Goal: Task Accomplishment & Management: Manage account settings

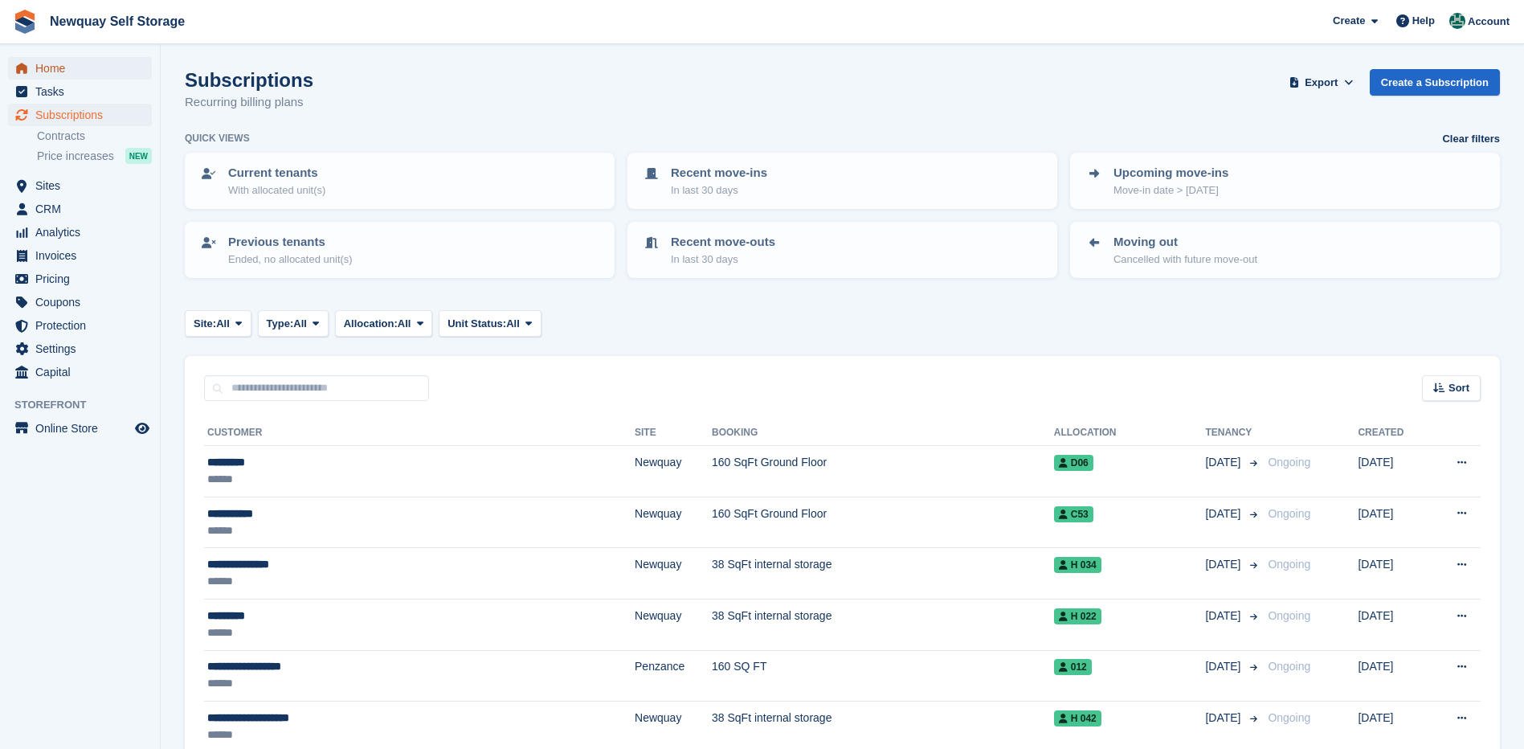
click at [54, 66] on span "Home" at bounding box center [83, 68] width 96 height 22
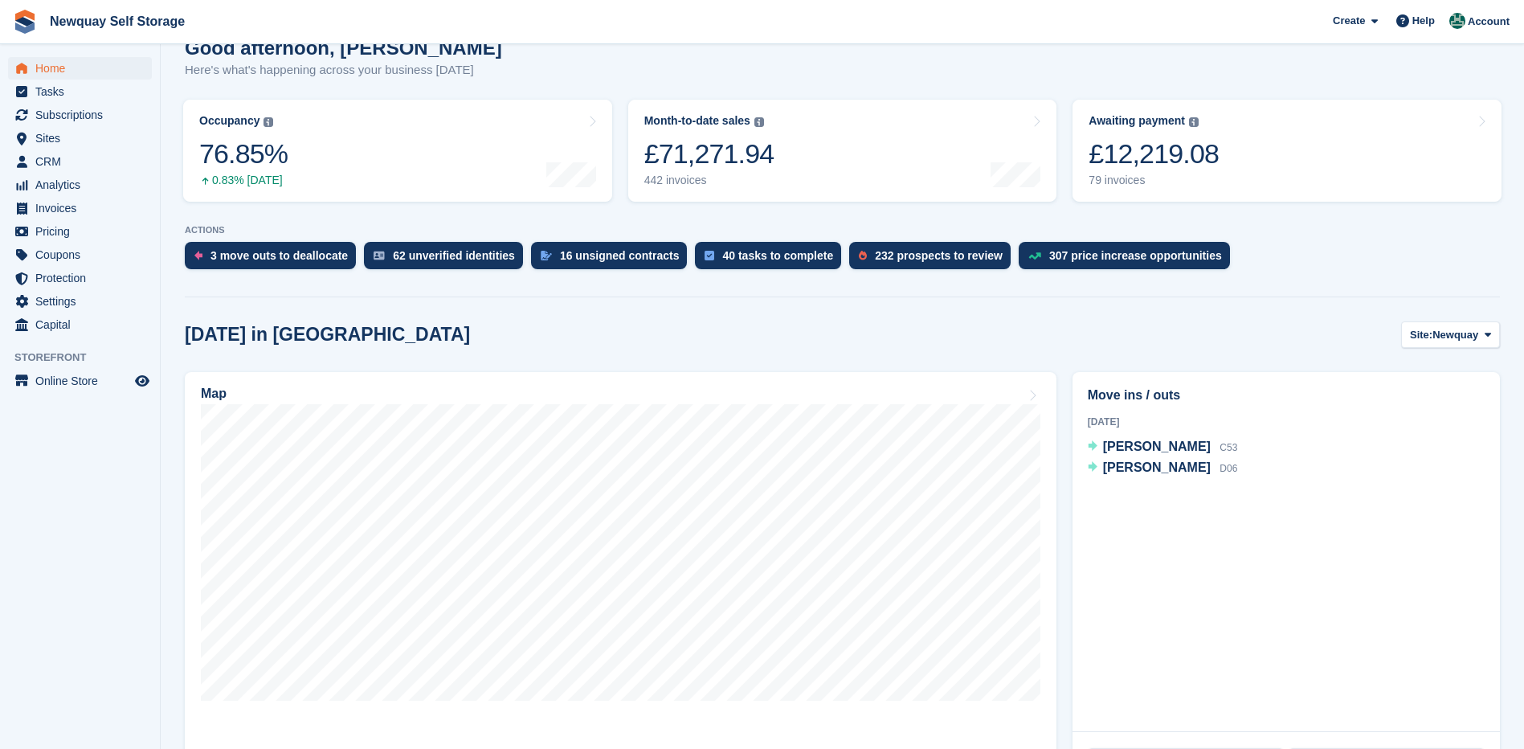
scroll to position [161, 0]
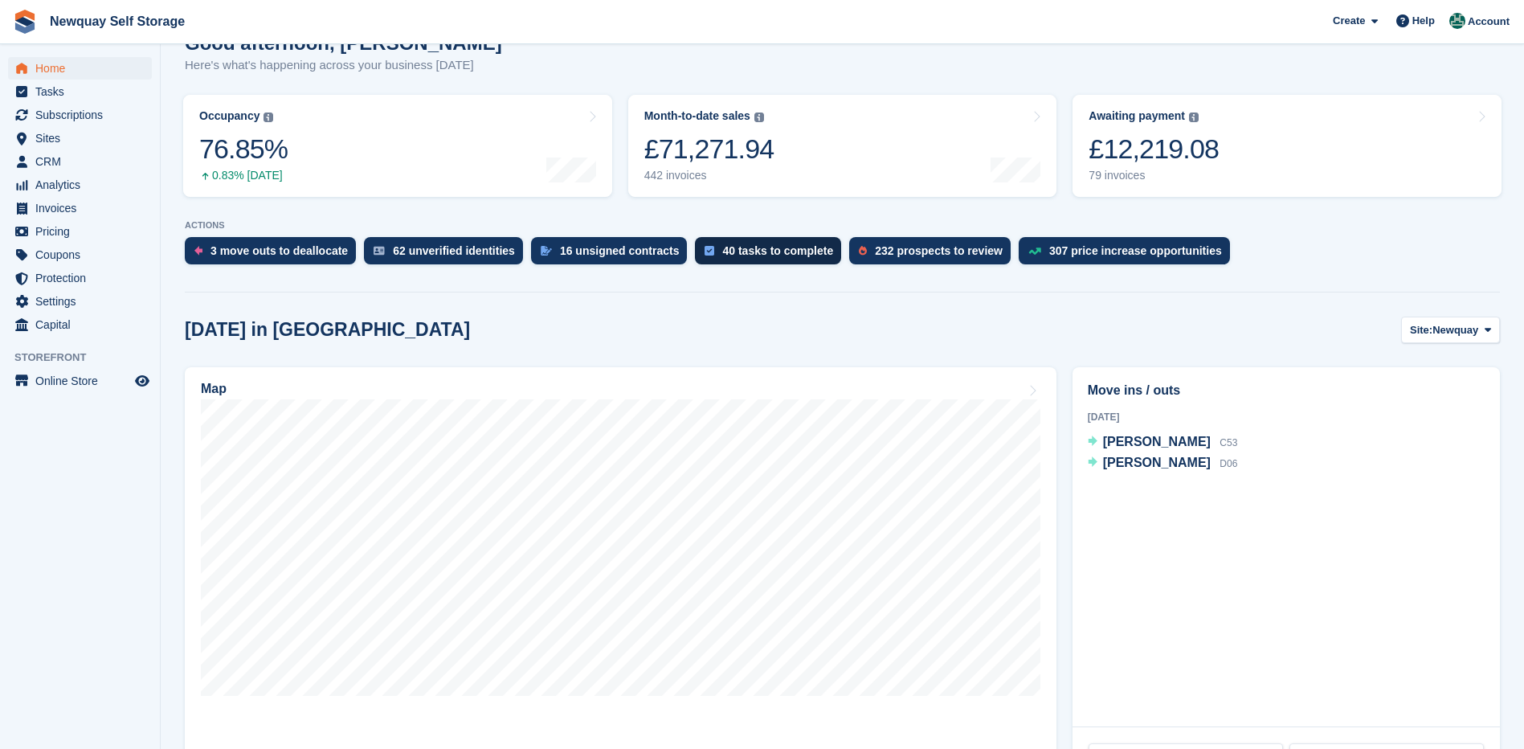
click at [773, 241] on div "40 tasks to complete" at bounding box center [768, 250] width 146 height 27
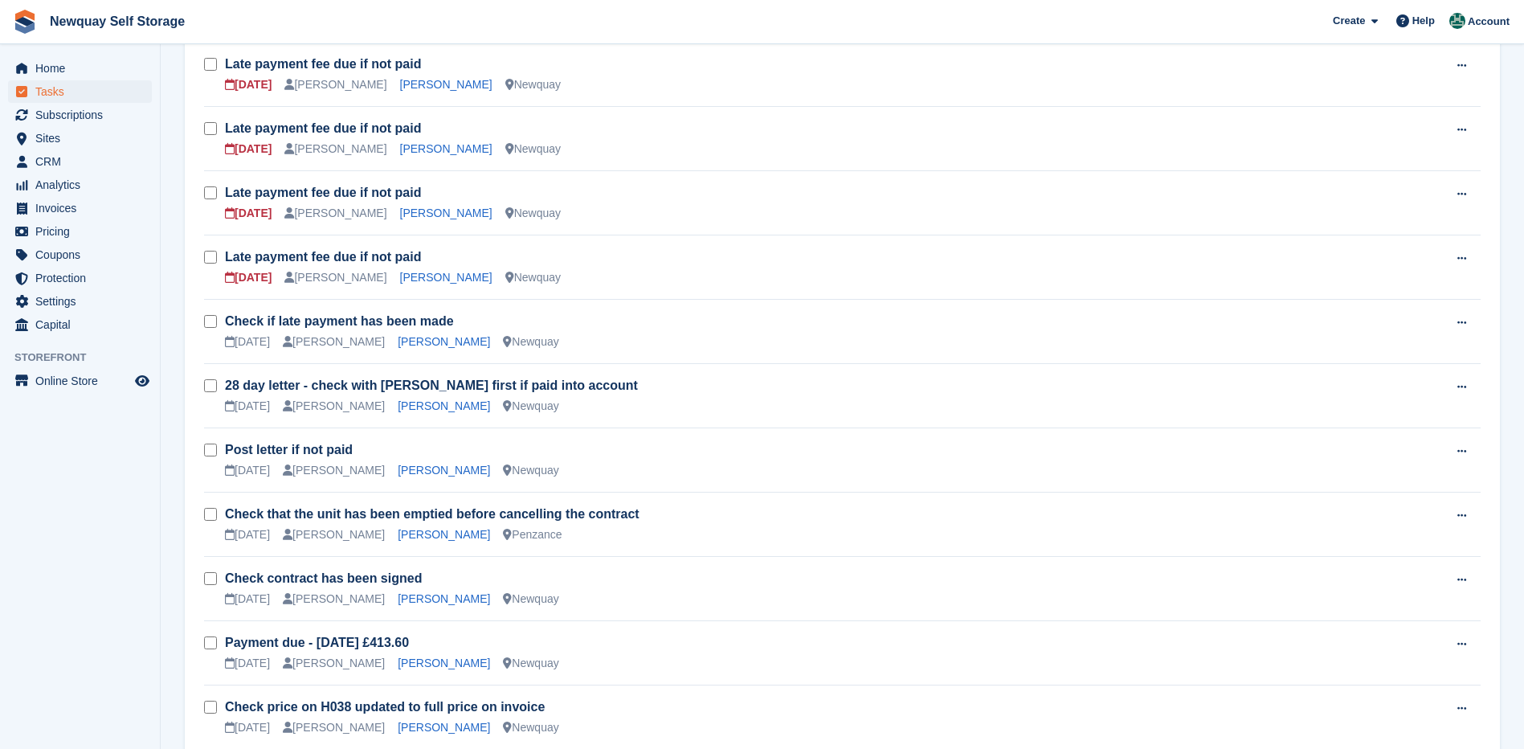
scroll to position [1025, 0]
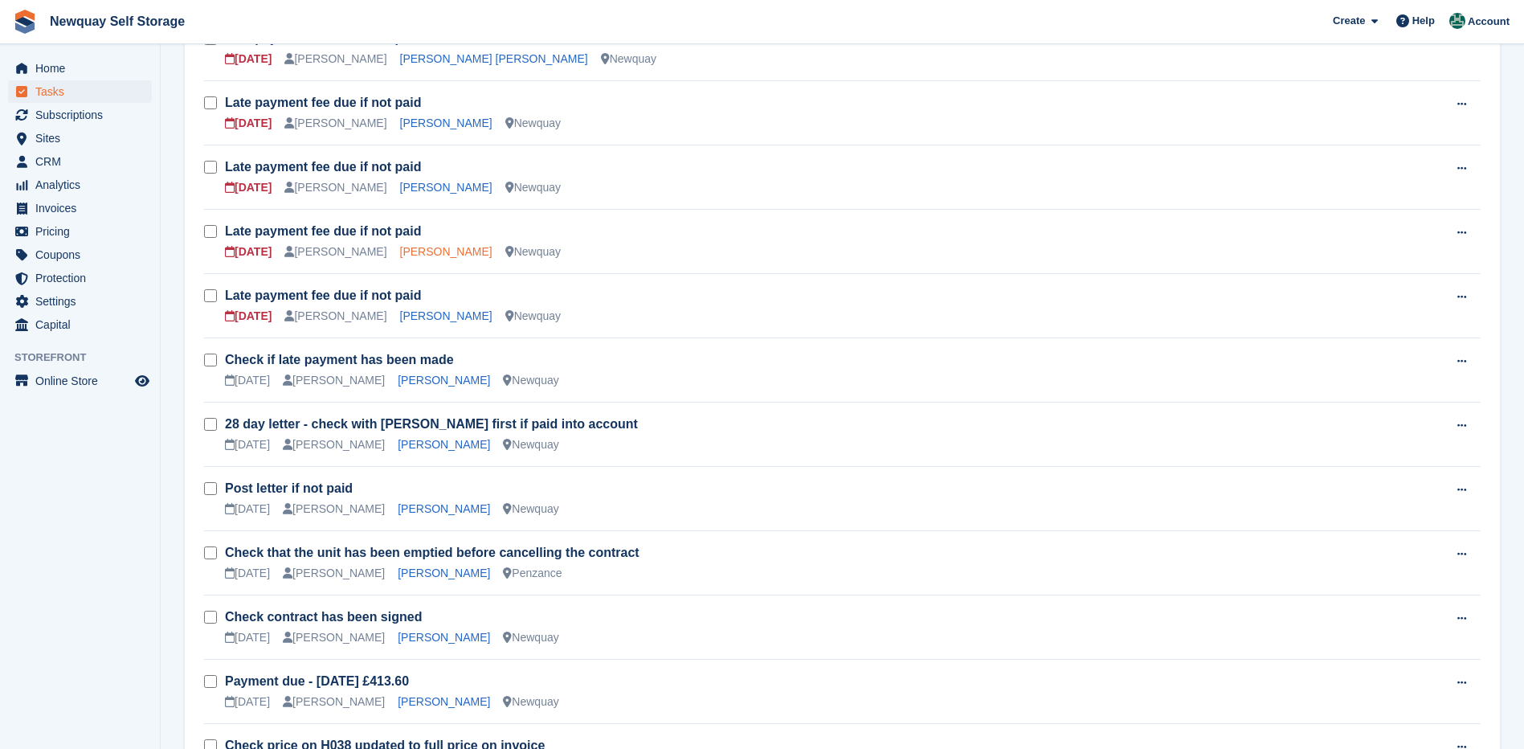
click at [410, 253] on link "[PERSON_NAME]" at bounding box center [446, 251] width 92 height 13
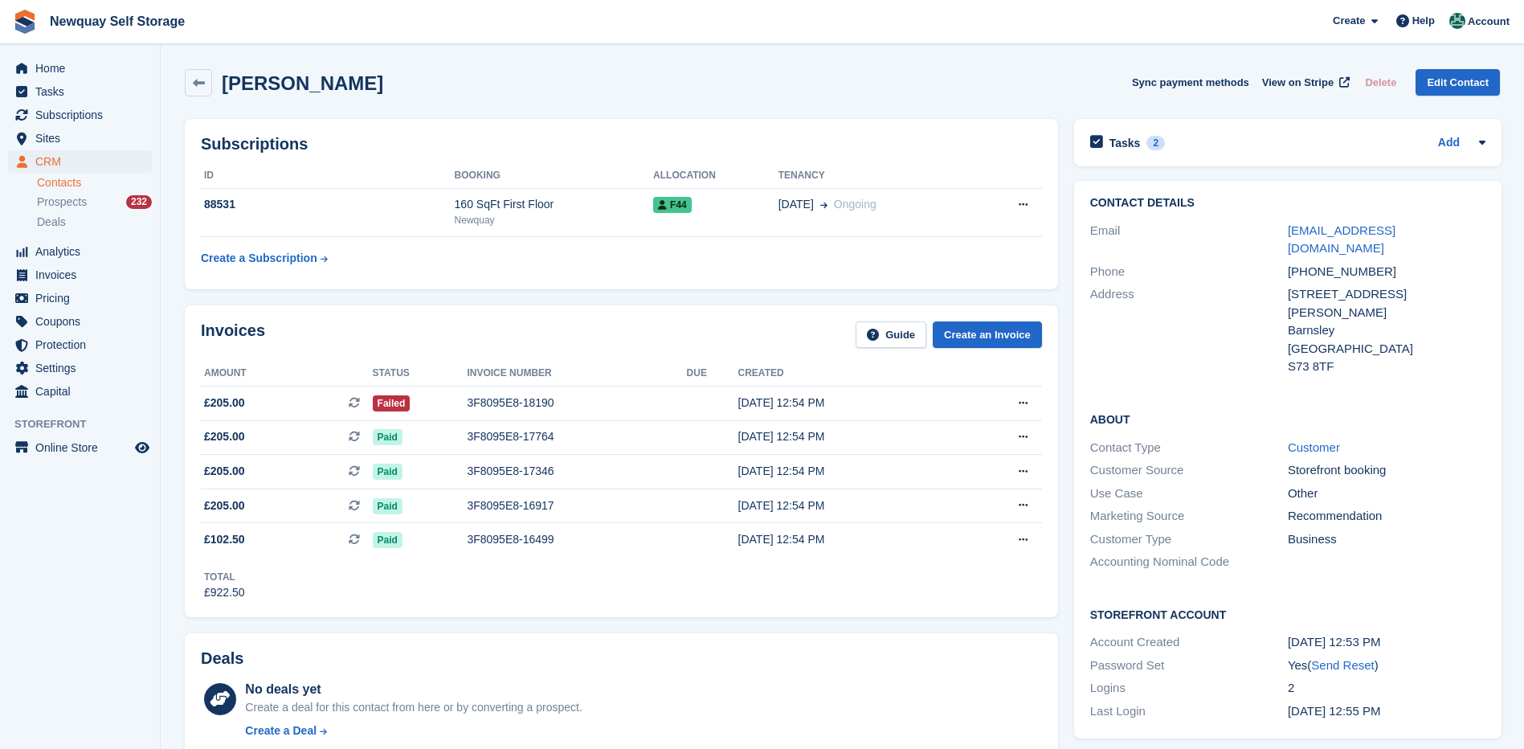
click at [284, 87] on h2 "Gina Blower" at bounding box center [302, 83] width 161 height 22
click at [45, 67] on span "Home" at bounding box center [83, 68] width 96 height 22
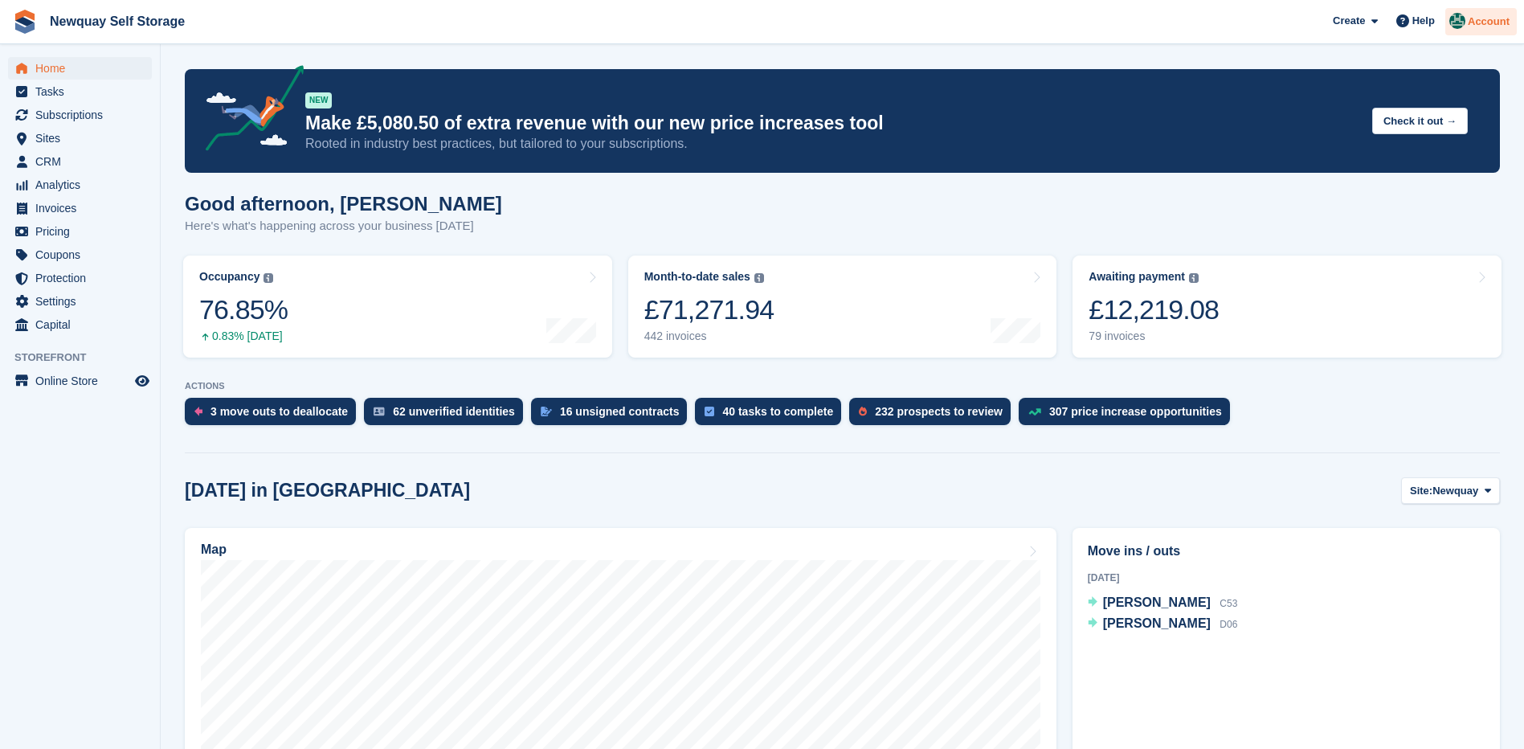
click at [1461, 13] on img at bounding box center [1457, 21] width 16 height 16
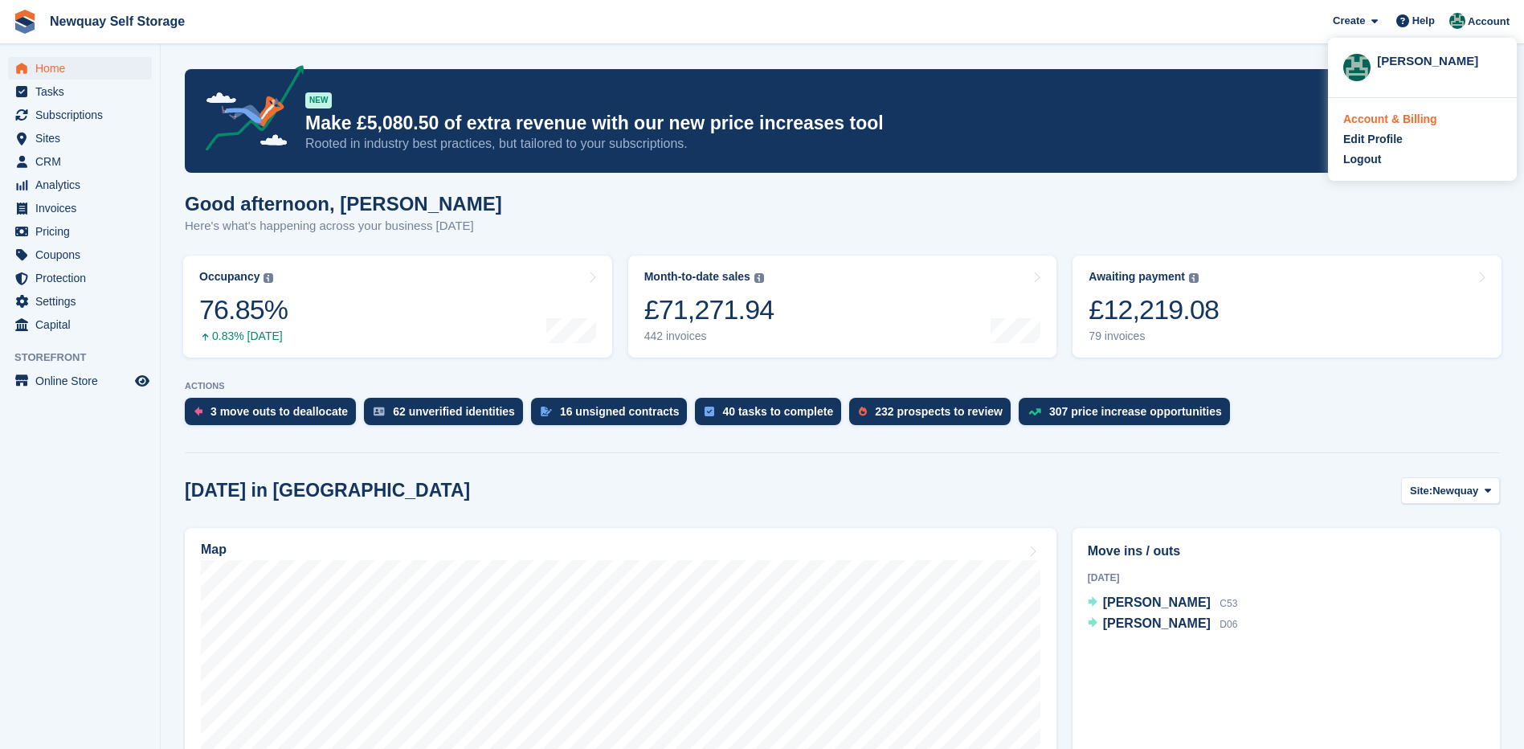
click at [1406, 115] on div "Account & Billing" at bounding box center [1390, 119] width 94 height 17
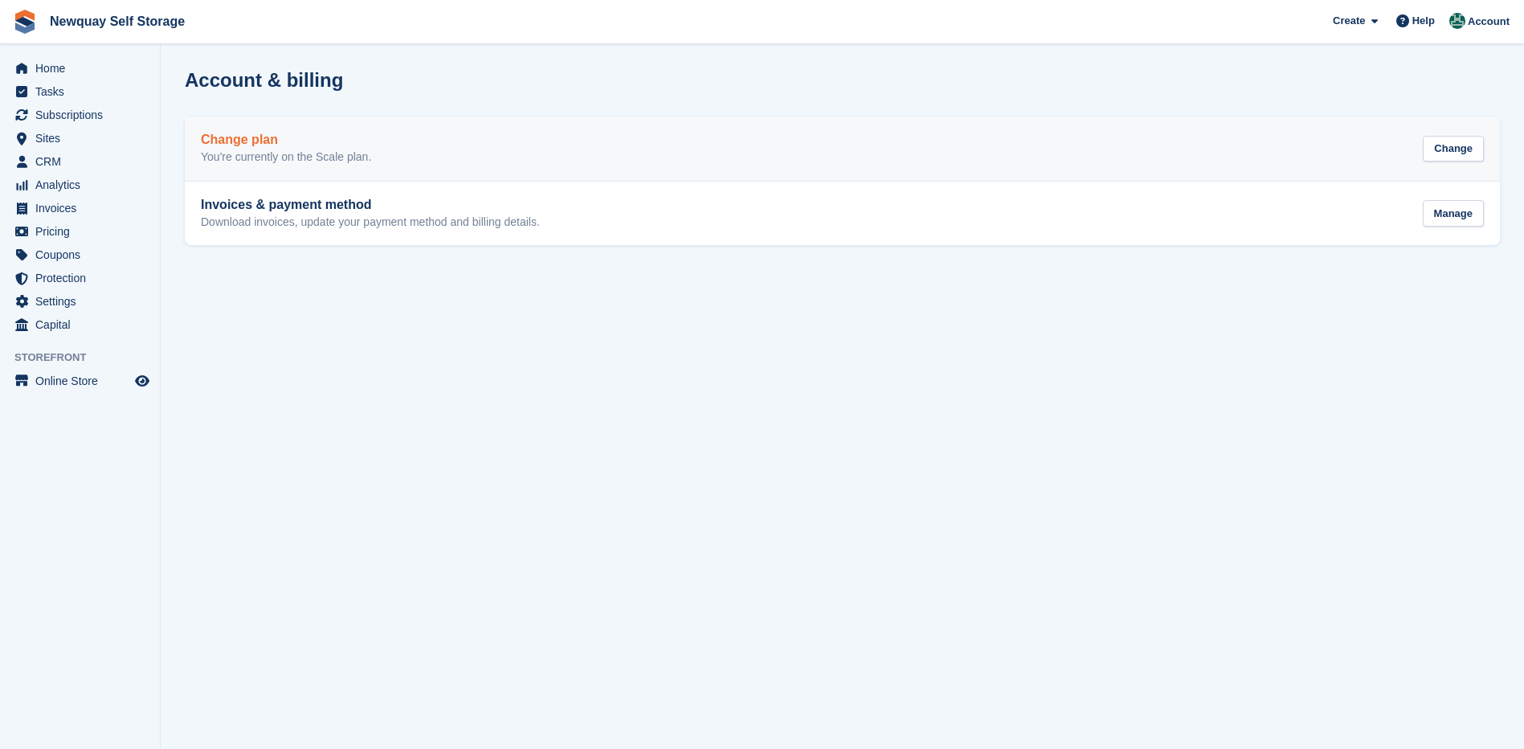
click at [226, 144] on h2 "Change plan" at bounding box center [286, 140] width 170 height 14
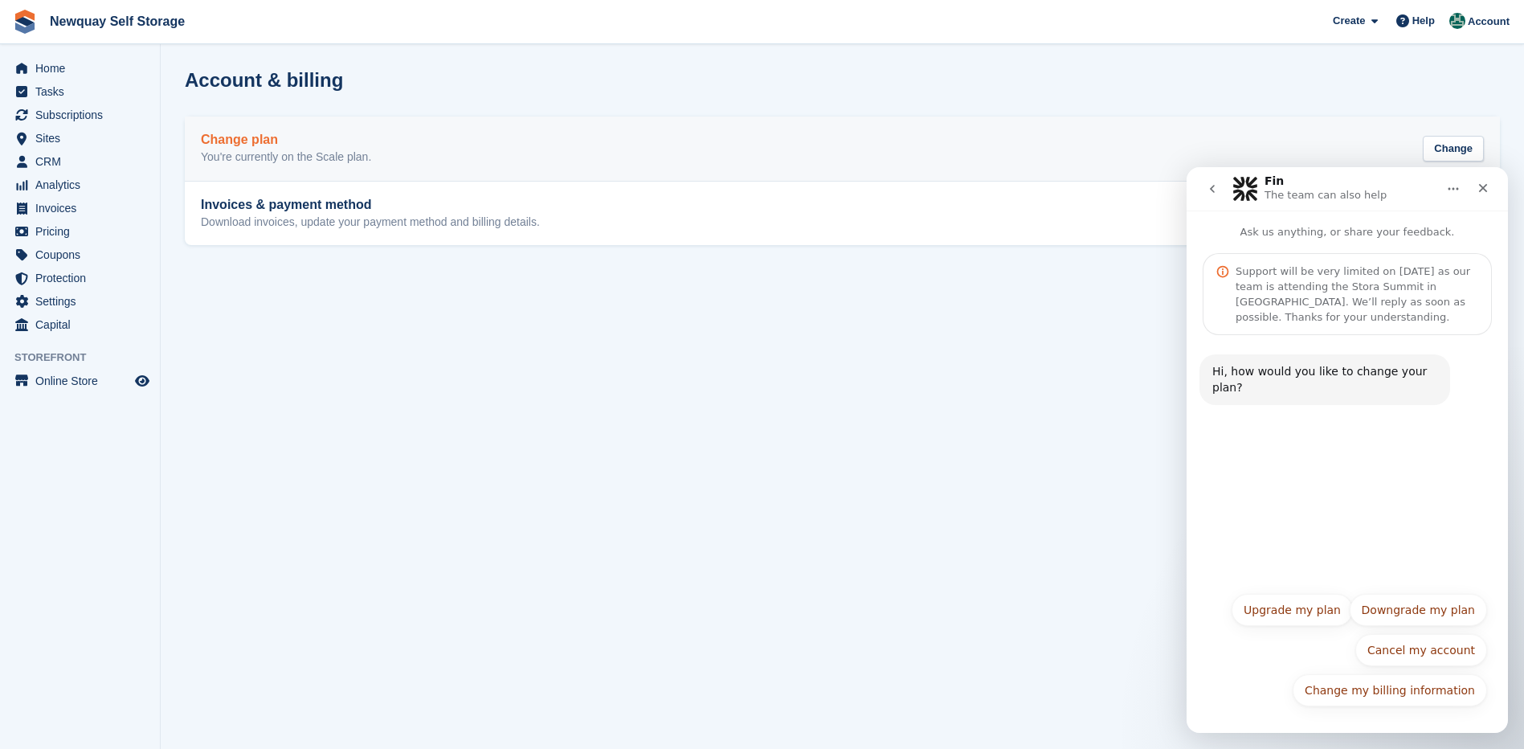
click at [226, 144] on h2 "Change plan" at bounding box center [286, 140] width 170 height 14
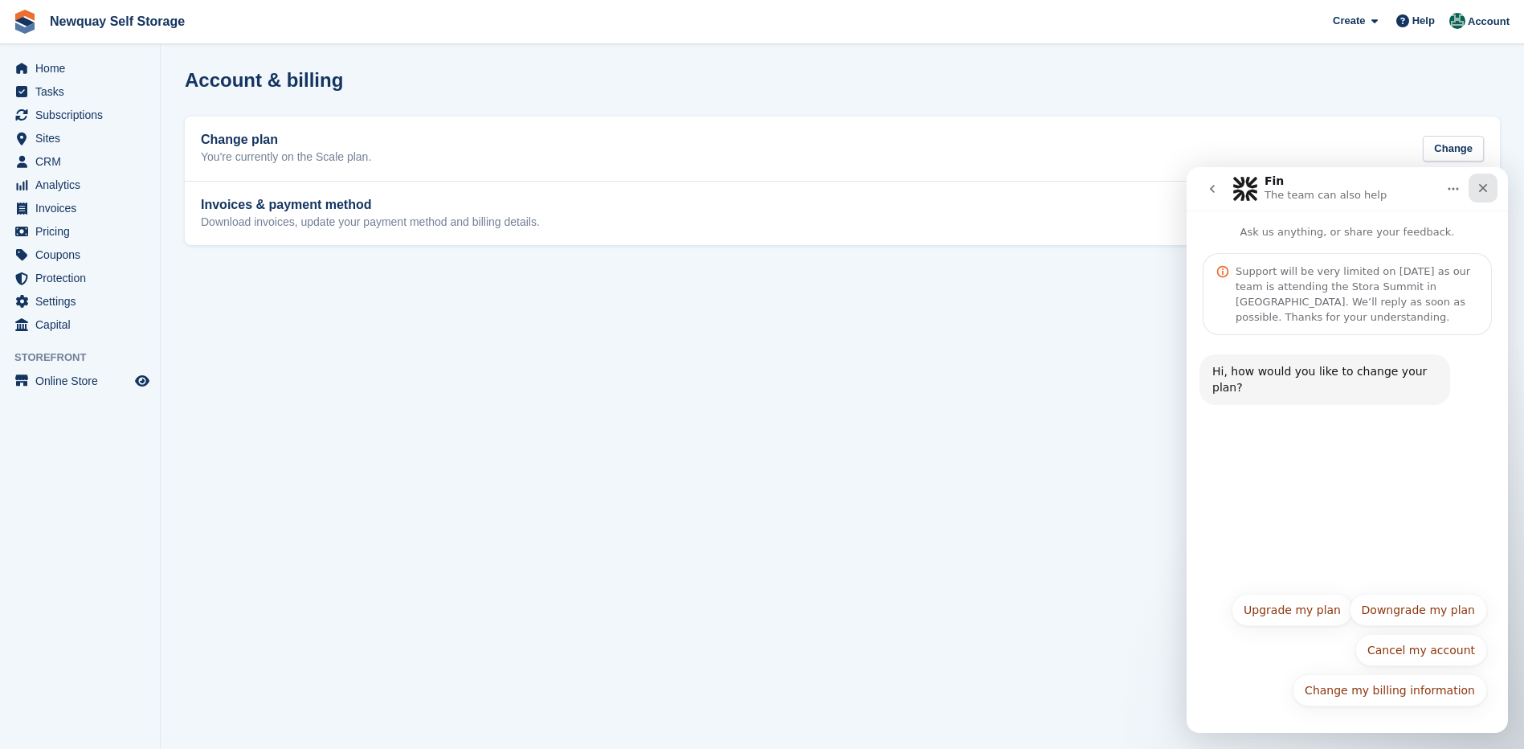
click at [1479, 180] on div "Close" at bounding box center [1482, 187] width 29 height 29
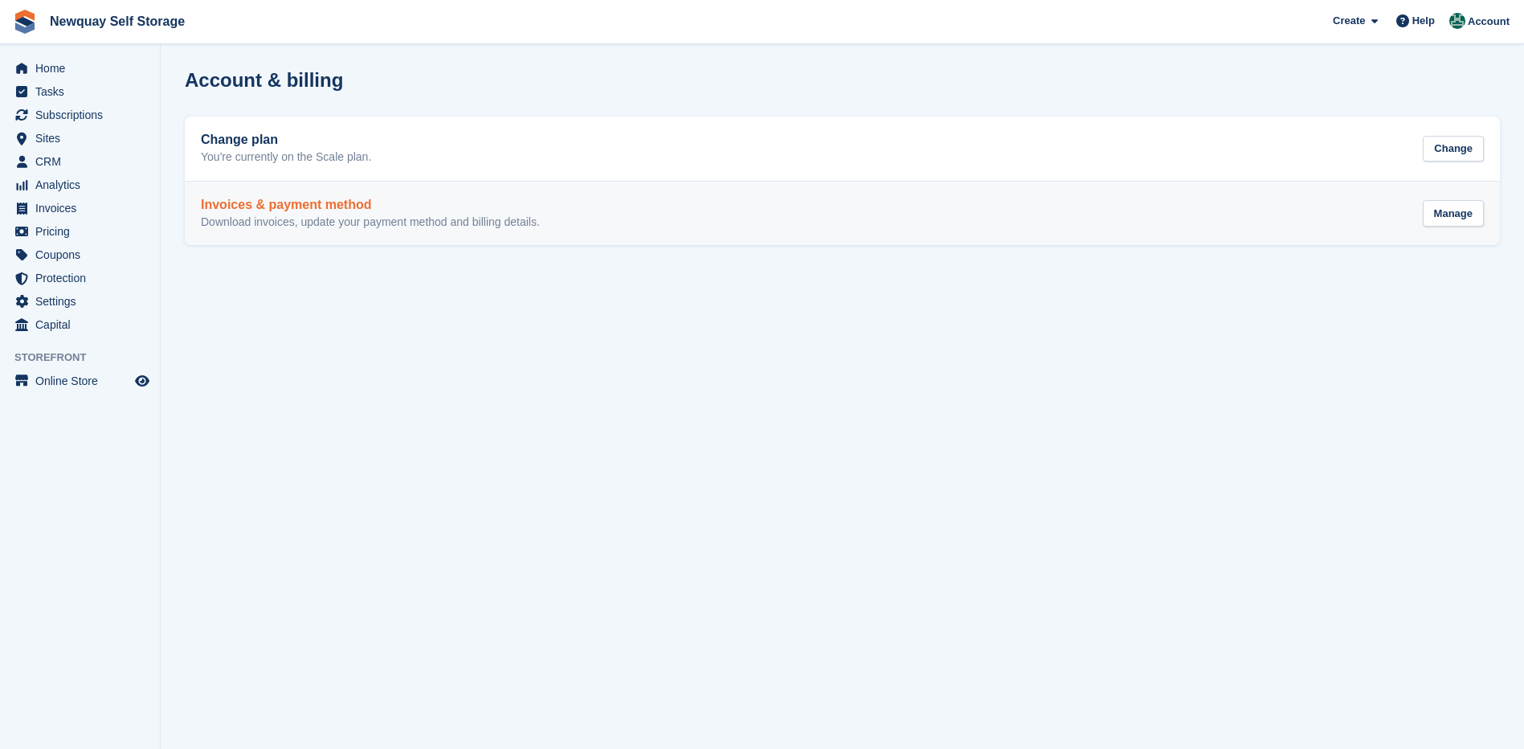
click at [251, 215] on p "Download invoices, update your payment method and billing details." at bounding box center [370, 222] width 339 height 14
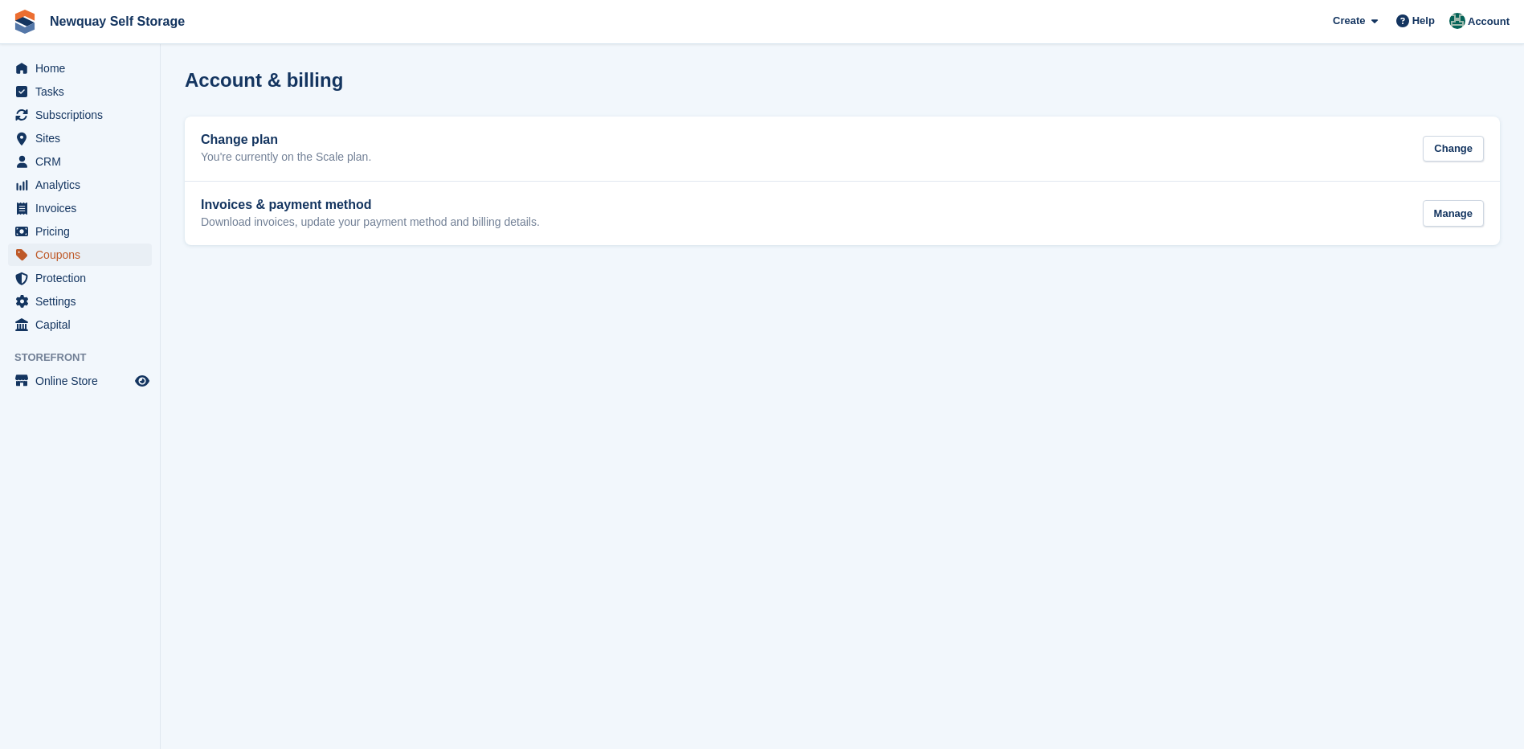
click at [57, 251] on span "Coupons" at bounding box center [83, 254] width 96 height 22
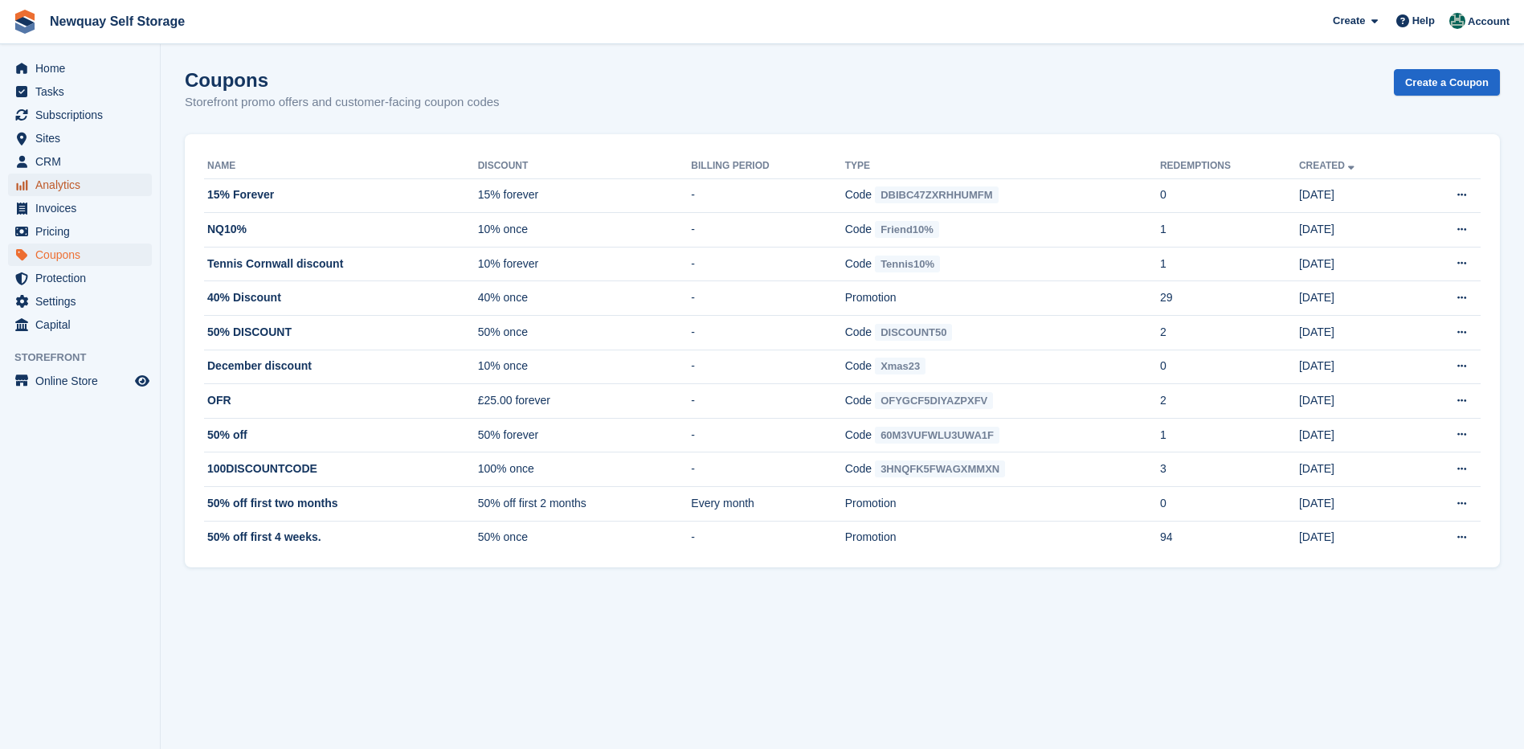
click at [47, 183] on span "Analytics" at bounding box center [83, 184] width 96 height 22
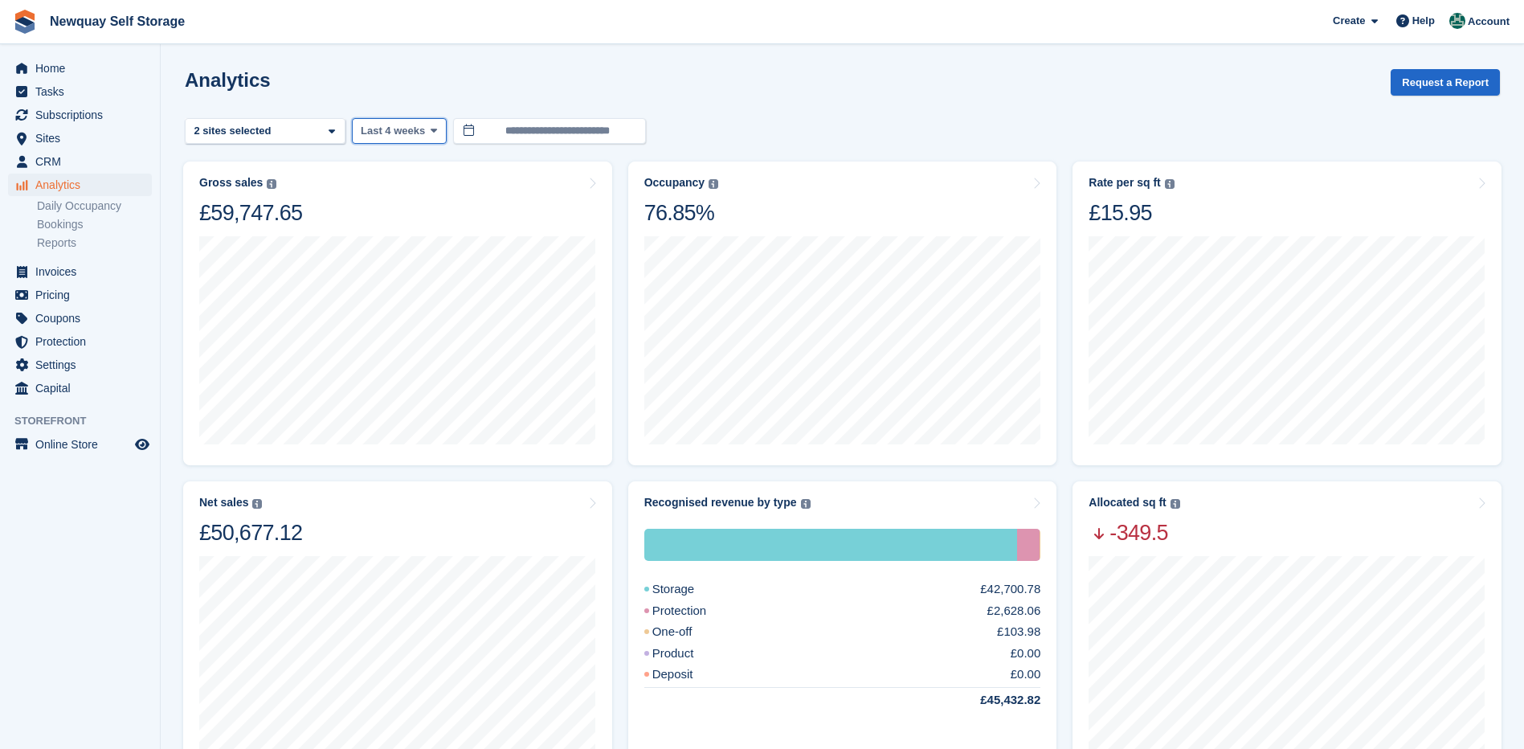
click at [437, 122] on button "Last 4 weeks" at bounding box center [399, 131] width 95 height 27
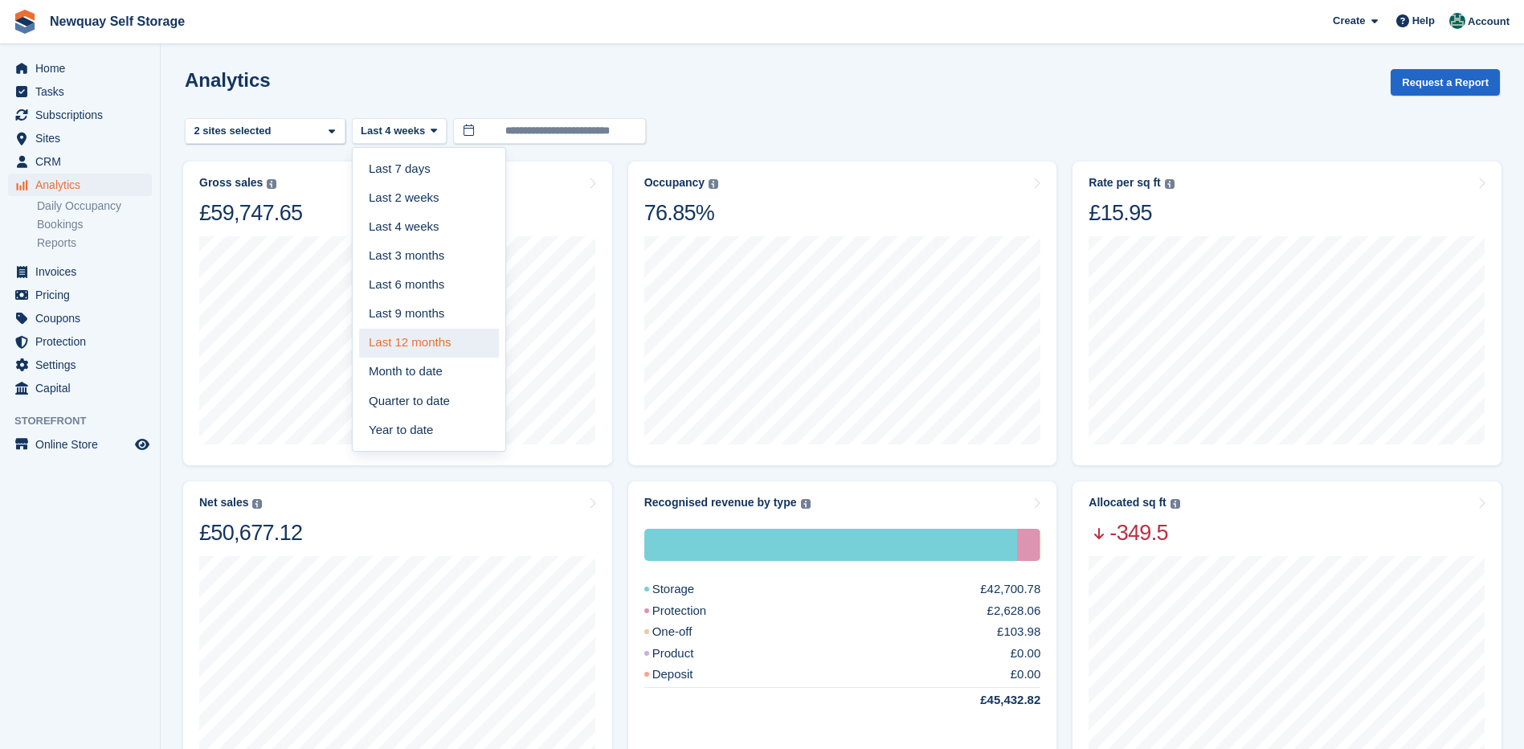
click at [406, 338] on link "Last 12 months" at bounding box center [429, 343] width 140 height 29
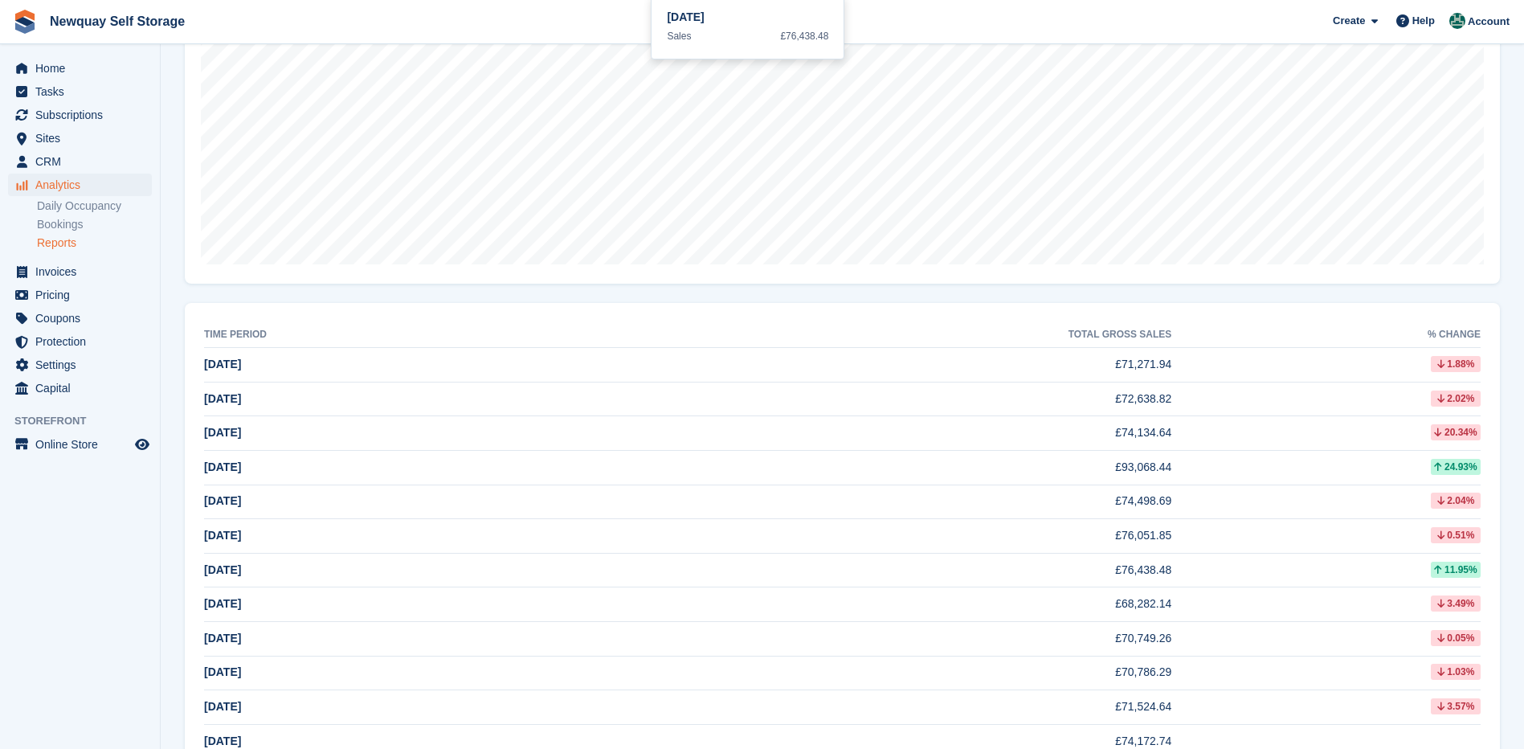
scroll to position [480, 0]
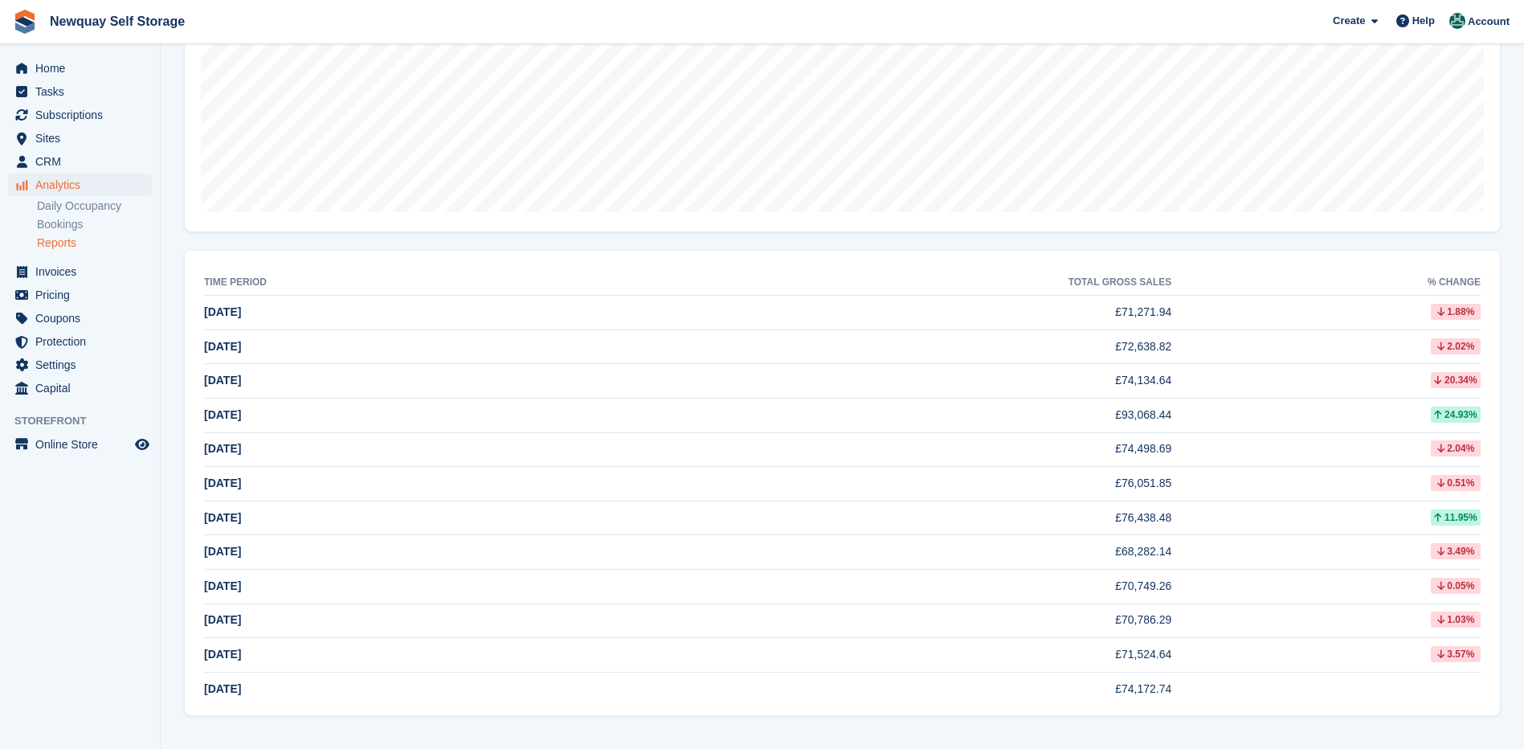
click at [233, 418] on span "[DATE]" at bounding box center [222, 414] width 37 height 13
click at [1136, 416] on td "£93,068.44" at bounding box center [870, 415] width 602 height 35
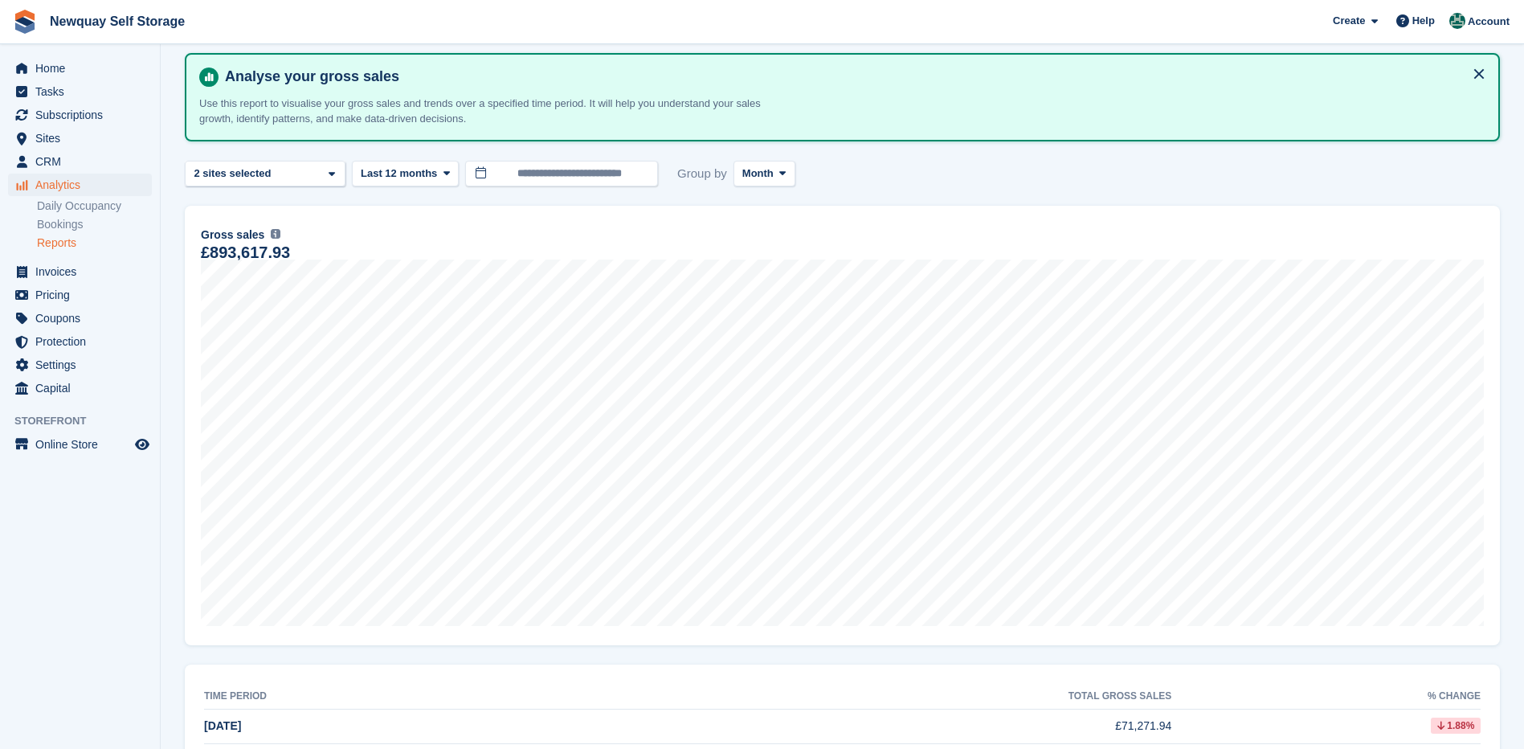
scroll to position [0, 0]
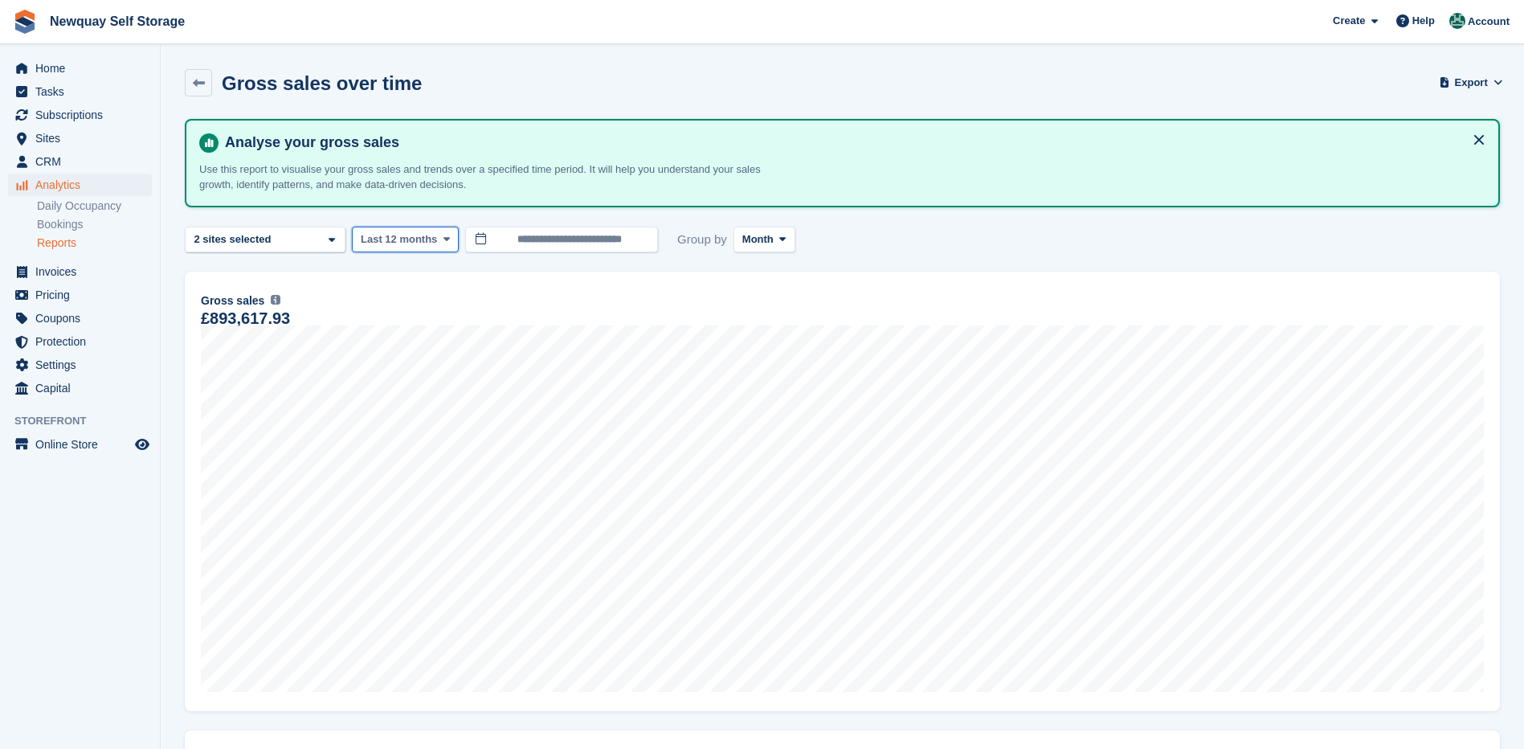
click at [440, 236] on span at bounding box center [446, 239] width 13 height 13
click at [620, 235] on input "**********" at bounding box center [561, 239] width 193 height 27
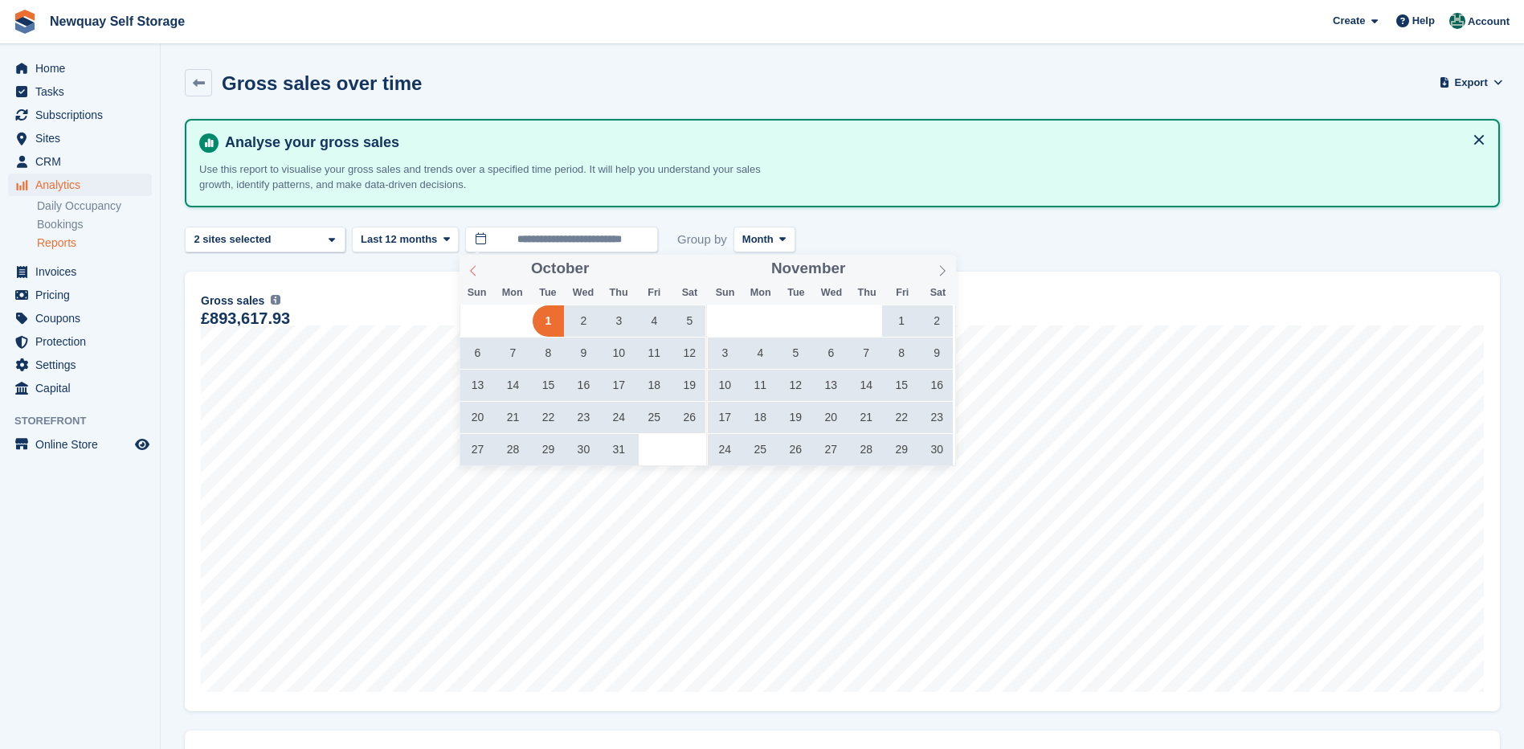
click at [473, 265] on icon at bounding box center [472, 270] width 11 height 11
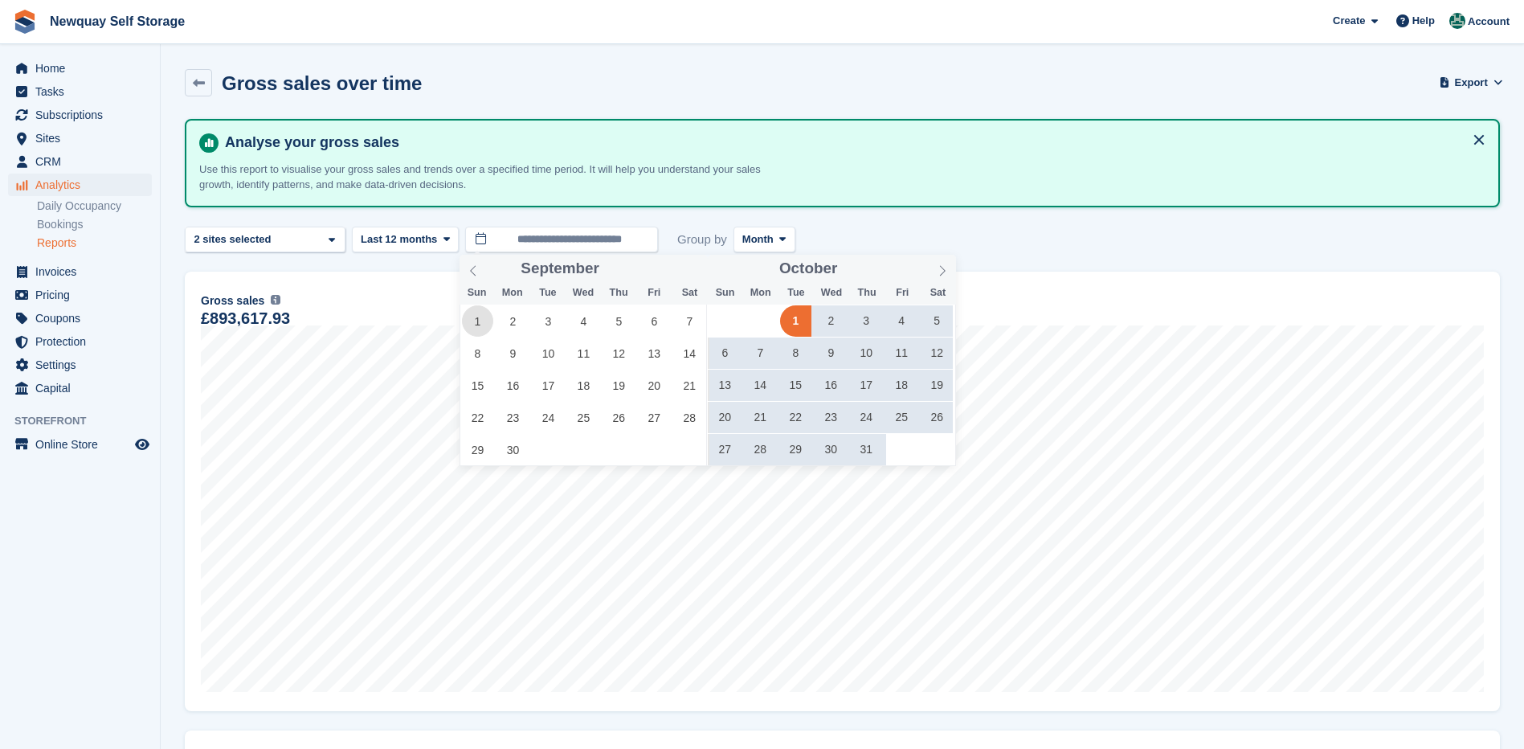
click at [482, 320] on span "1" at bounding box center [477, 320] width 31 height 31
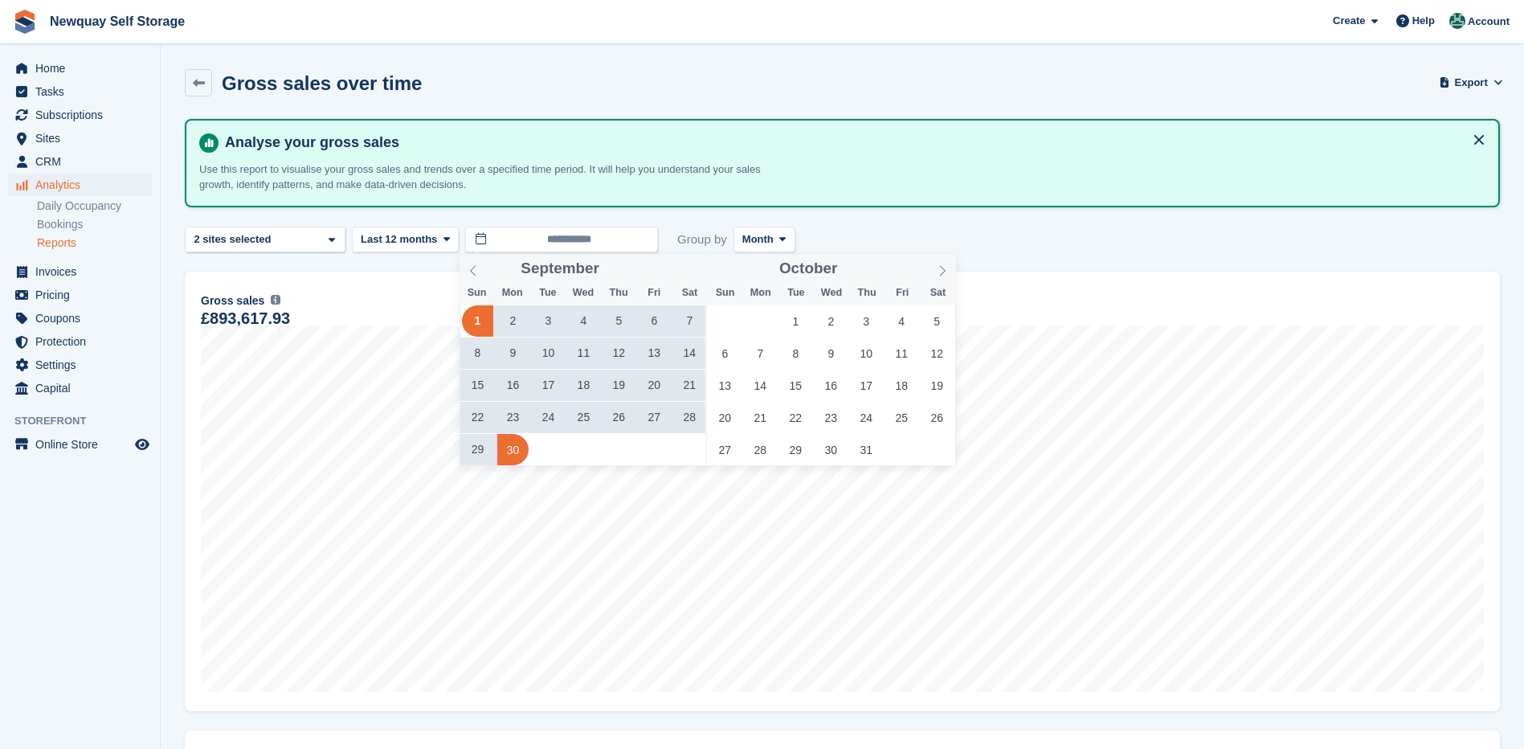
click at [513, 442] on span "30" at bounding box center [512, 449] width 31 height 31
type input "**********"
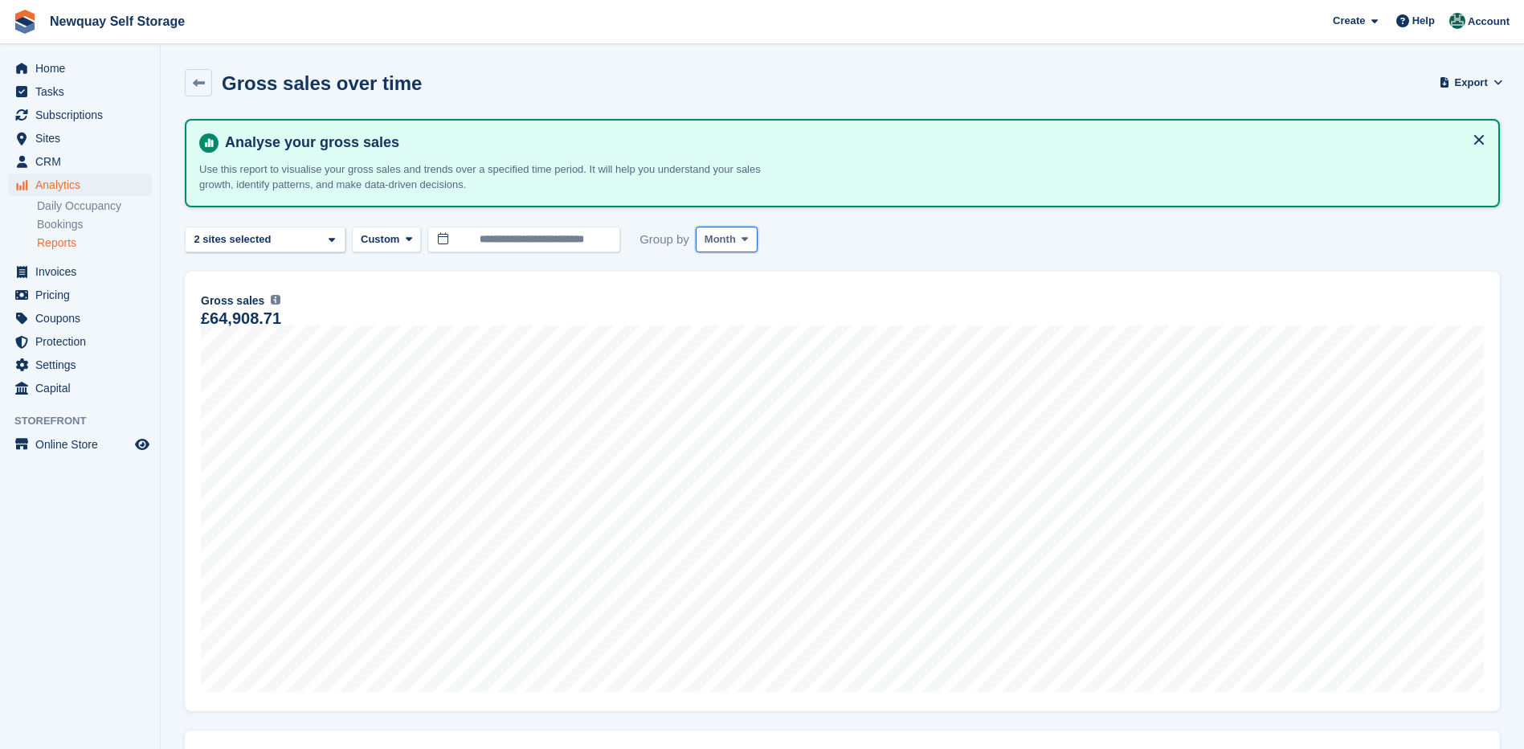
click at [736, 231] on button "Month" at bounding box center [727, 239] width 62 height 27
click at [719, 326] on link "Month" at bounding box center [773, 334] width 140 height 29
click at [60, 267] on span "Invoices" at bounding box center [83, 271] width 96 height 22
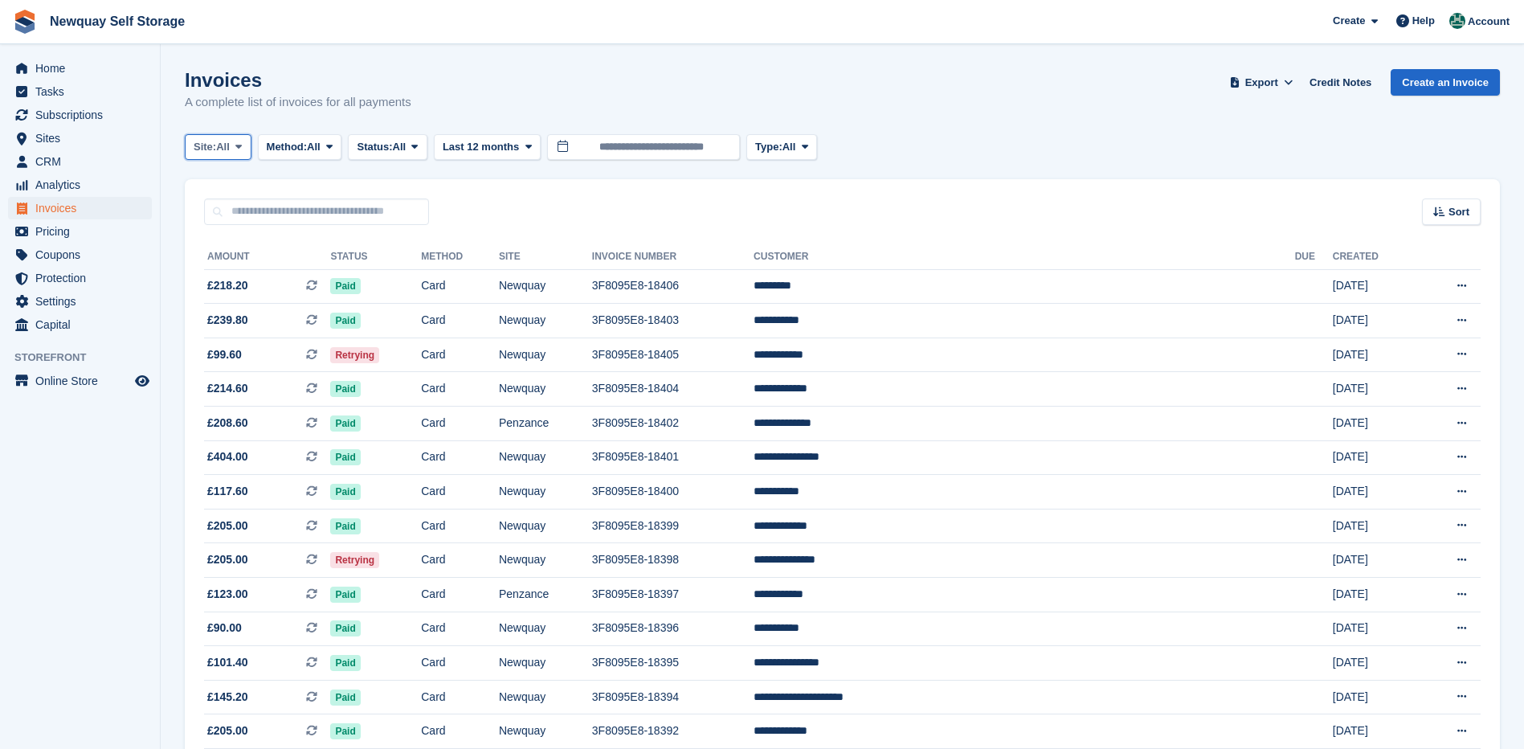
click at [238, 145] on icon at bounding box center [238, 146] width 6 height 10
click at [314, 143] on span "All" at bounding box center [314, 147] width 14 height 16
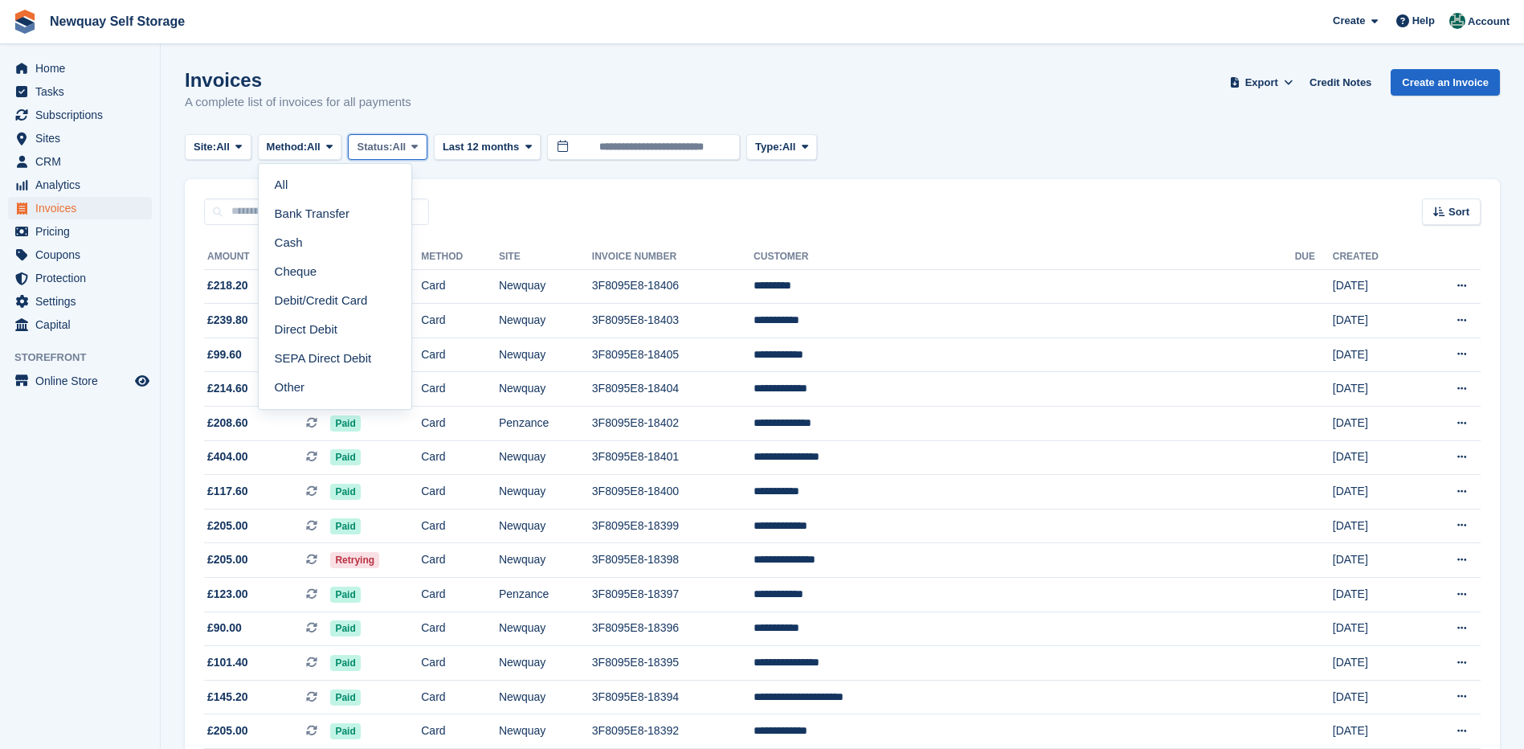
click at [418, 142] on icon at bounding box center [414, 146] width 6 height 10
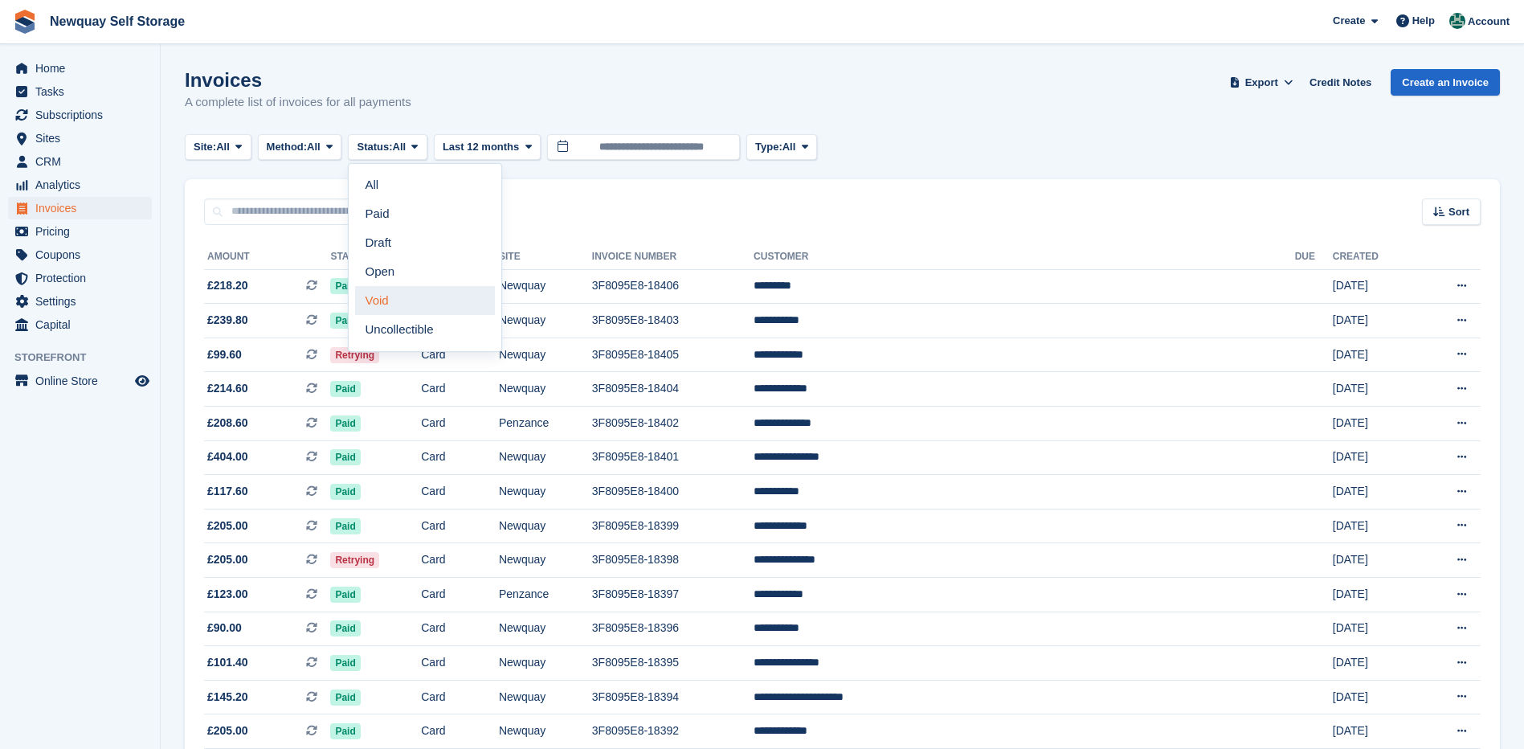
click at [381, 297] on link "Void" at bounding box center [425, 300] width 140 height 29
